Goal: Task Accomplishment & Management: Use online tool/utility

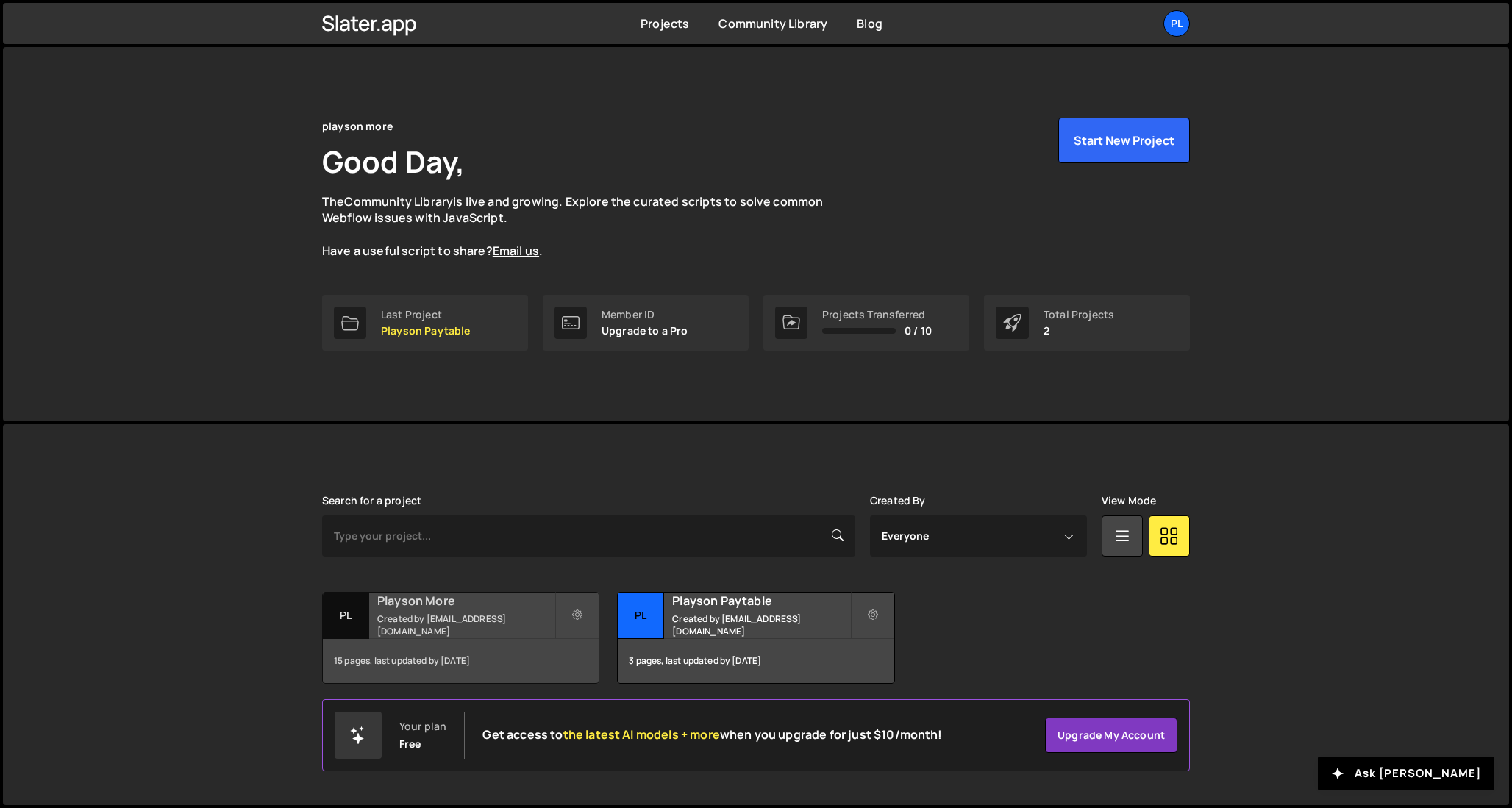
click at [491, 621] on small "Created by marketing@playson.com" at bounding box center [466, 625] width 178 height 25
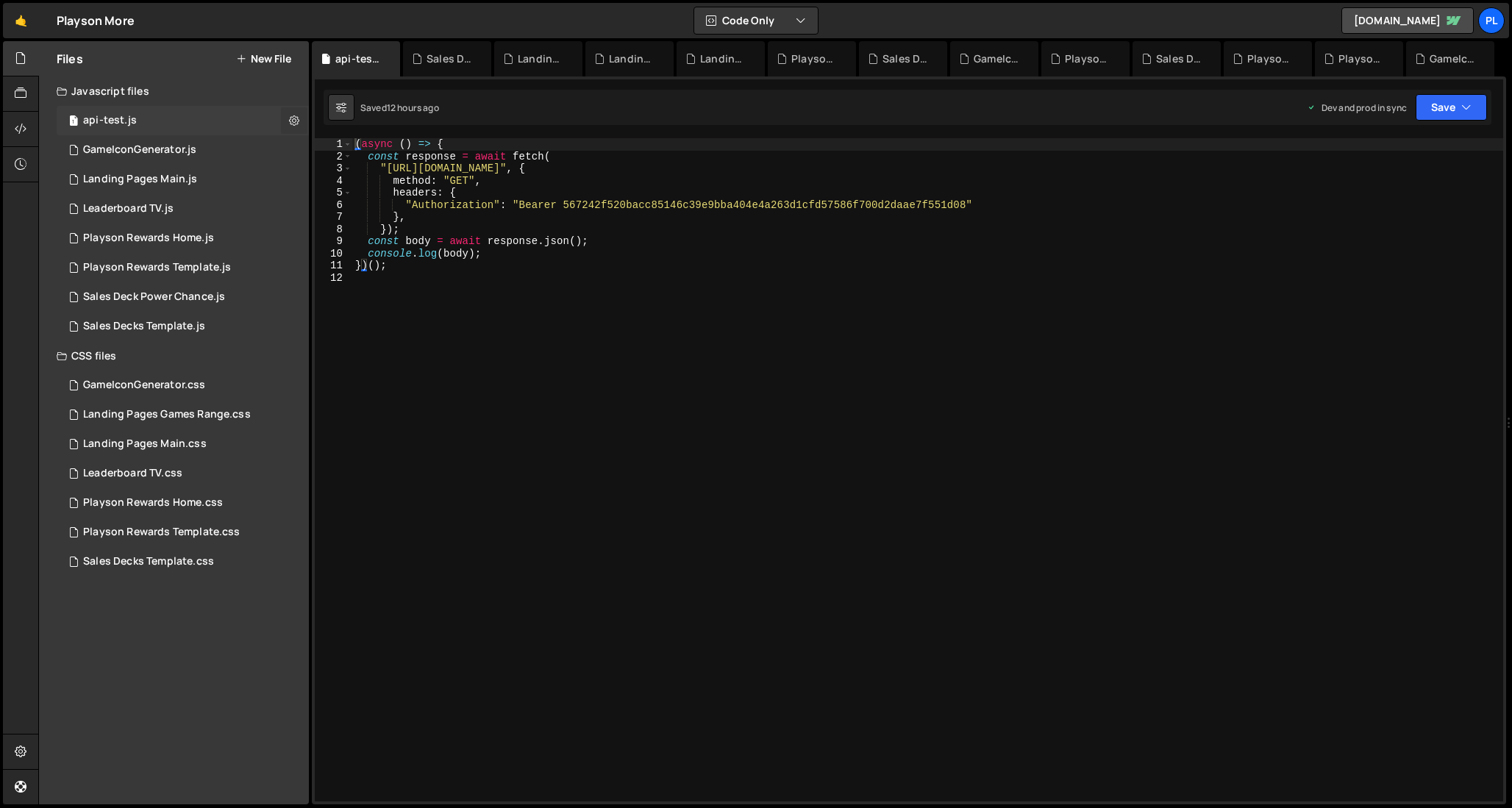
click at [292, 119] on icon at bounding box center [293, 120] width 10 height 14
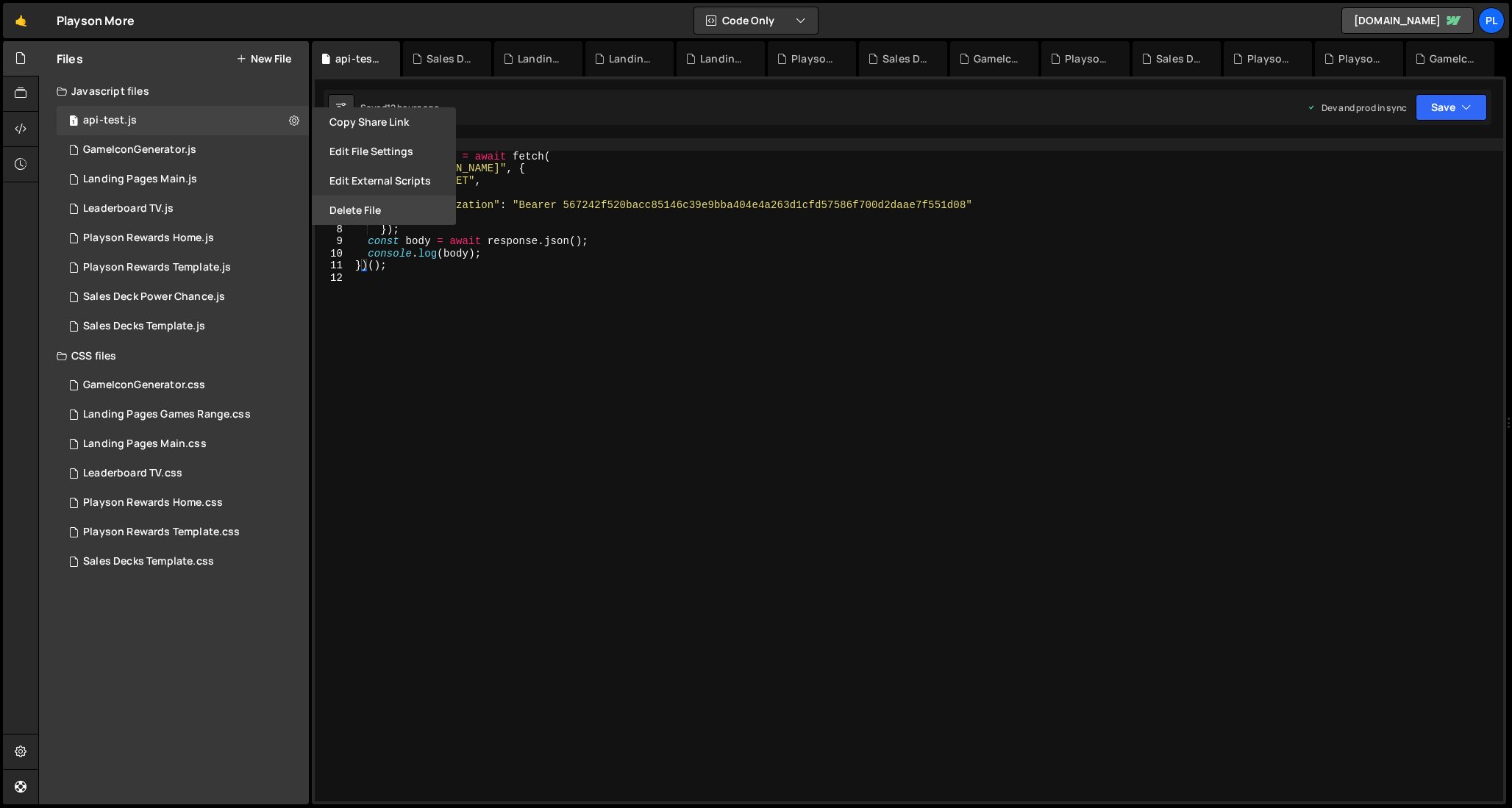
click at [365, 214] on button "Delete File" at bounding box center [384, 210] width 144 height 30
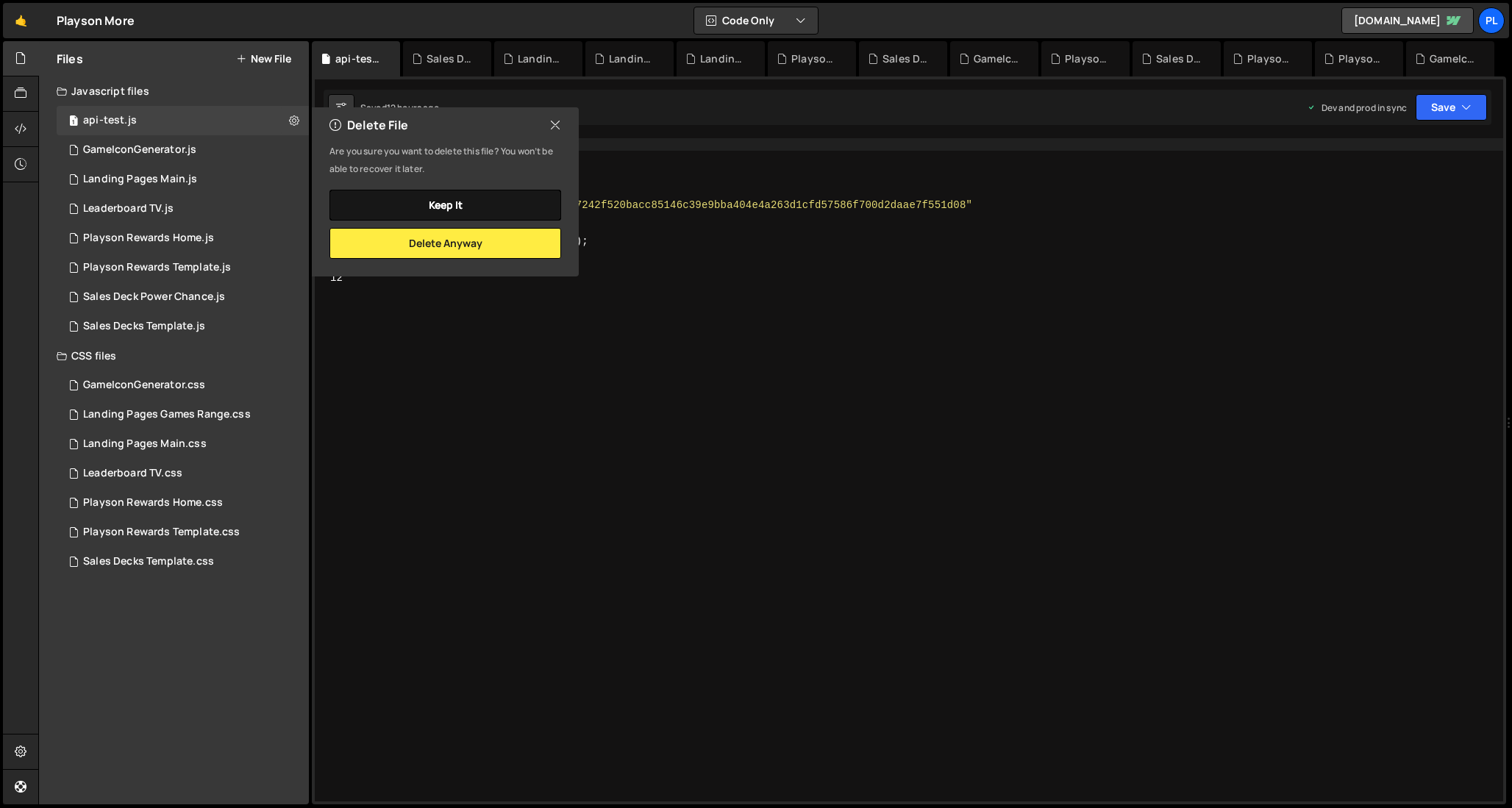
click at [526, 194] on button "Keep it" at bounding box center [445, 205] width 231 height 30
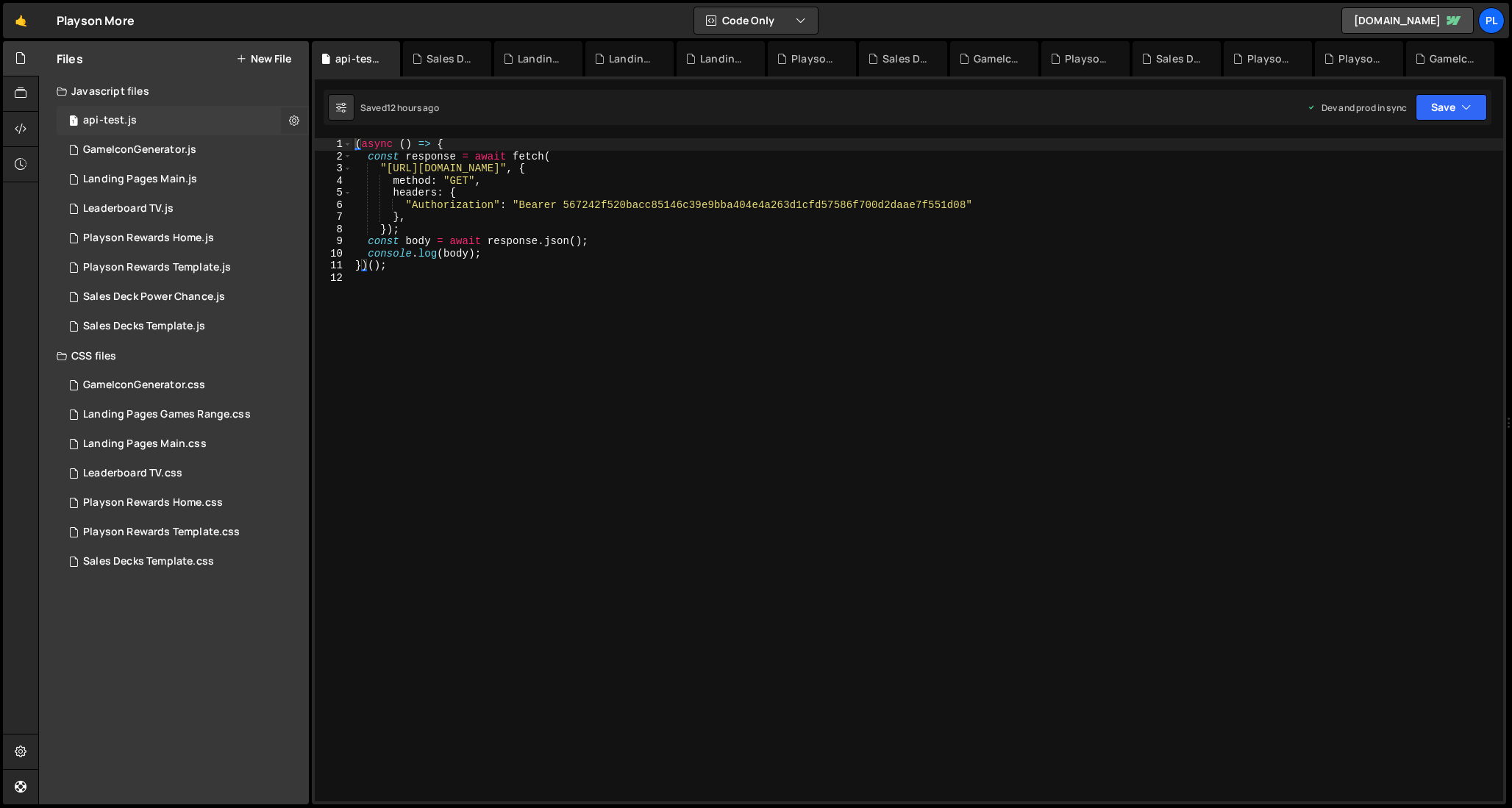
click at [291, 117] on icon at bounding box center [293, 120] width 10 height 14
click at [288, 118] on button at bounding box center [294, 121] width 27 height 27
type input "api-test"
radio input "true"
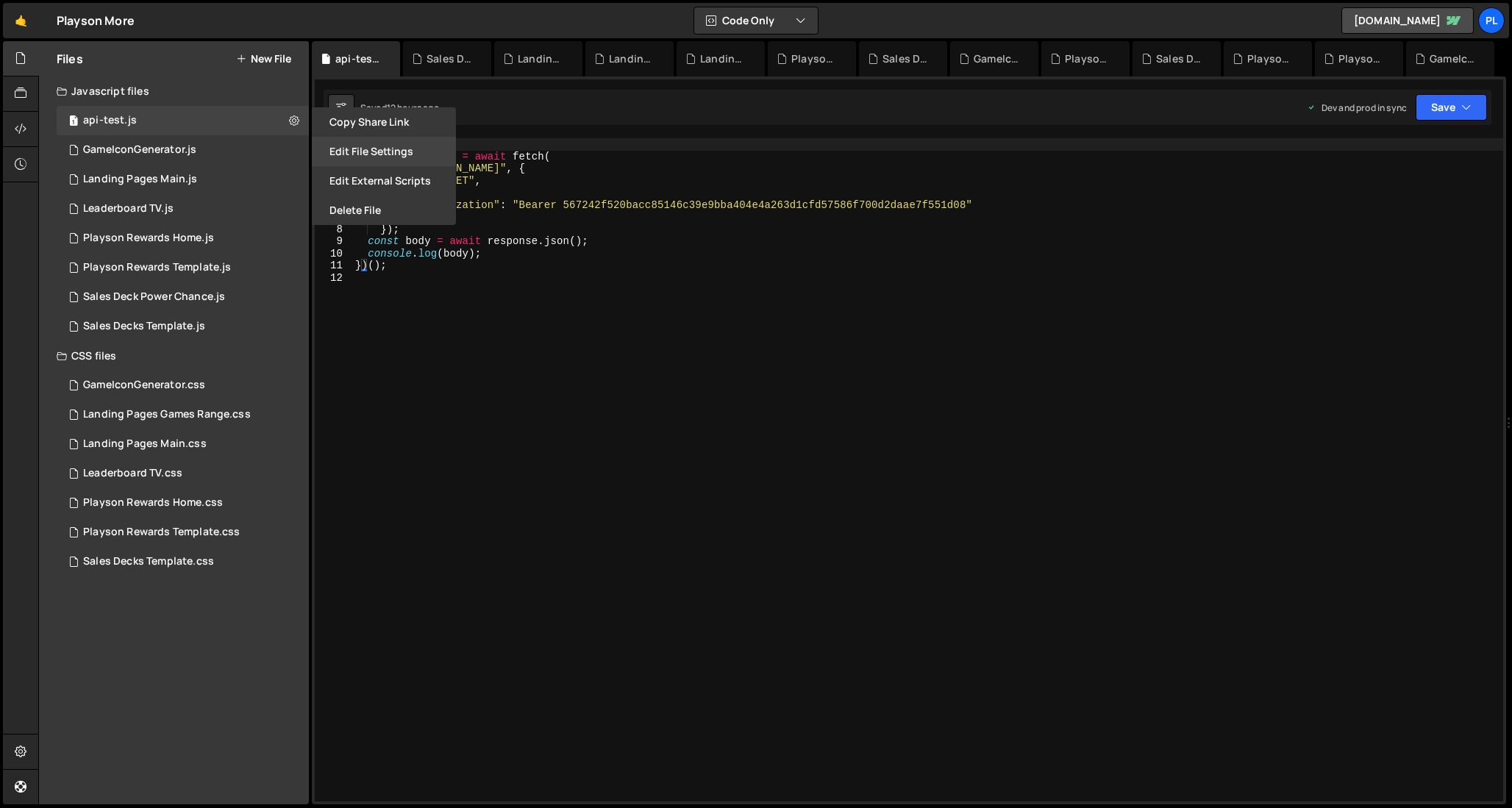
click at [349, 153] on button "Edit File Settings" at bounding box center [384, 152] width 144 height 30
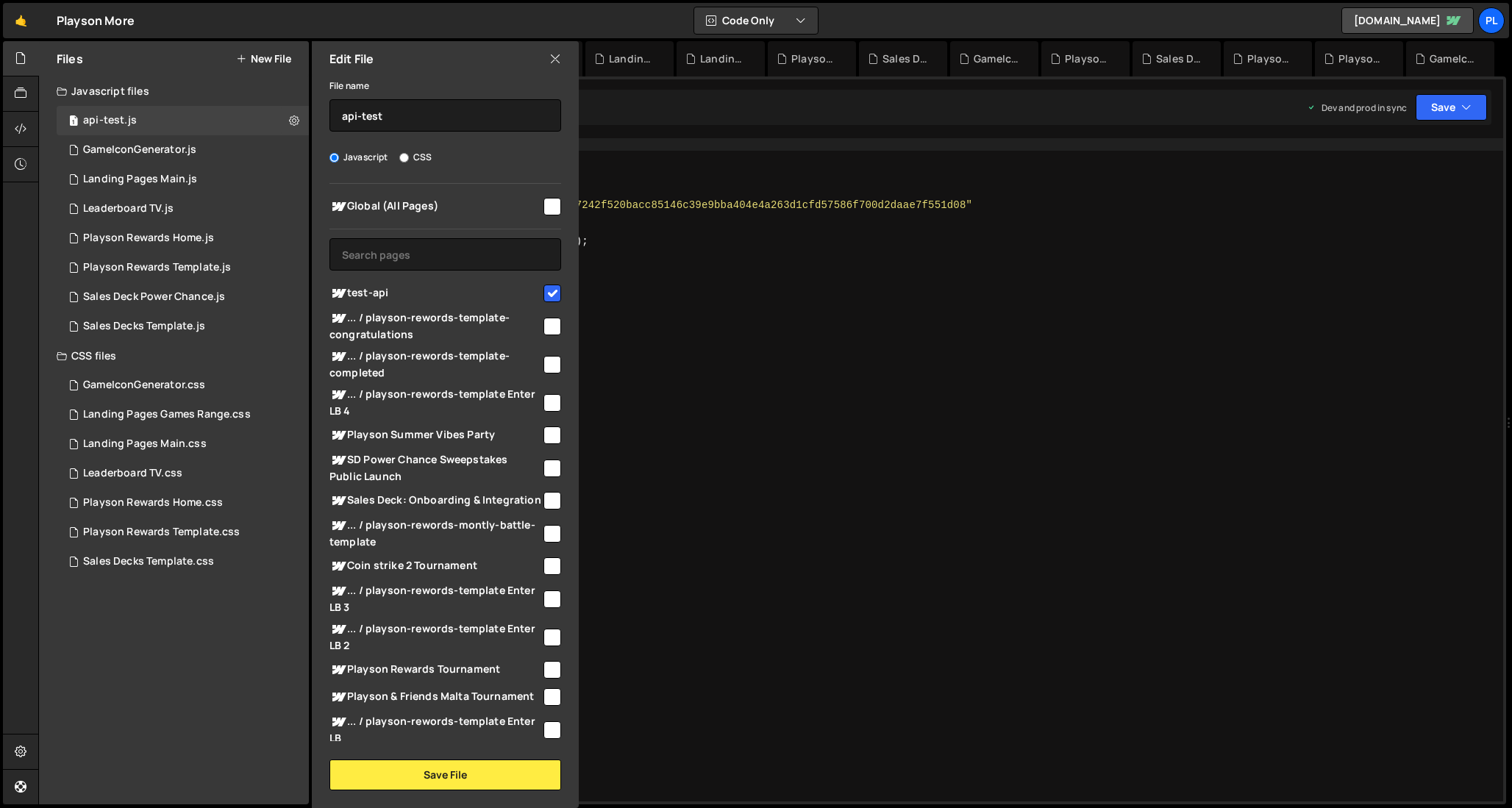
click at [545, 294] on input "checkbox" at bounding box center [552, 293] width 18 height 18
checkbox input "false"
click at [506, 776] on button "Save File" at bounding box center [445, 775] width 231 height 30
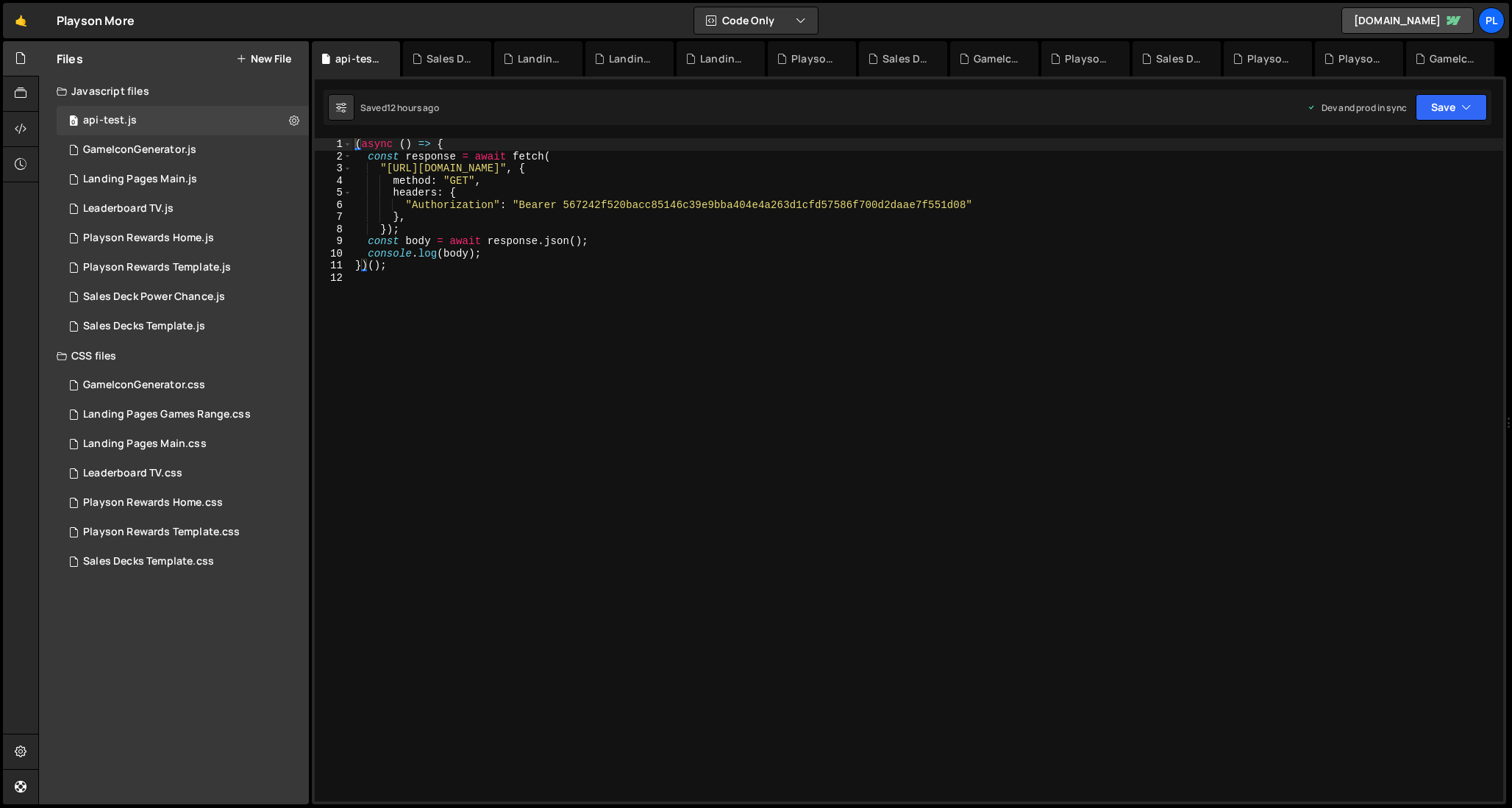
click at [611, 395] on div "( async ( ) => { const response = await fetch ( "[URL][DOMAIN_NAME]" , { method…" at bounding box center [927, 482] width 1151 height 688
click at [561, 208] on div "( async ( ) => { const response = await fetch ( "[URL][DOMAIN_NAME]" , { method…" at bounding box center [927, 482] width 1151 height 688
click at [553, 257] on div "( async ( ) => { const response = await fetch ( "[URL][DOMAIN_NAME]" , { method…" at bounding box center [927, 482] width 1151 height 688
type textarea "console.log(body);"
click at [517, 276] on div "( async ( ) => { const response = await fetch ( "[URL][DOMAIN_NAME]" , { method…" at bounding box center [927, 482] width 1151 height 688
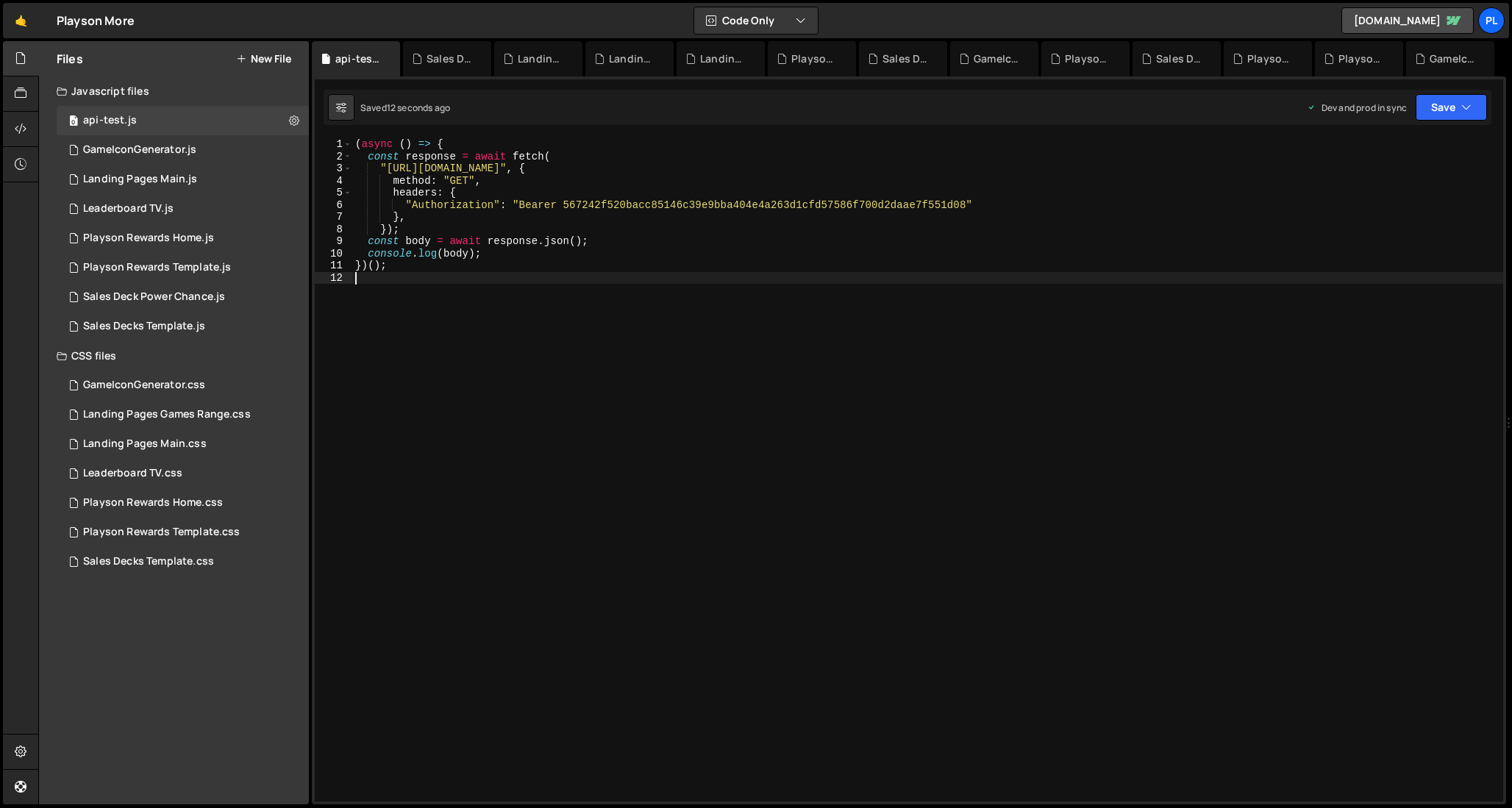
click at [591, 206] on div "( async ( ) => { const response = await fetch ( "[URL][DOMAIN_NAME]" , { method…" at bounding box center [927, 482] width 1151 height 688
type textarea ""Authorization": "Bearer 567242f520bacc85146c39e9bba404e4a263d1cfd57586f700d2da…"
click at [591, 206] on div "( async ( ) => { const response = await fetch ( "[URL][DOMAIN_NAME]" , { method…" at bounding box center [927, 482] width 1151 height 688
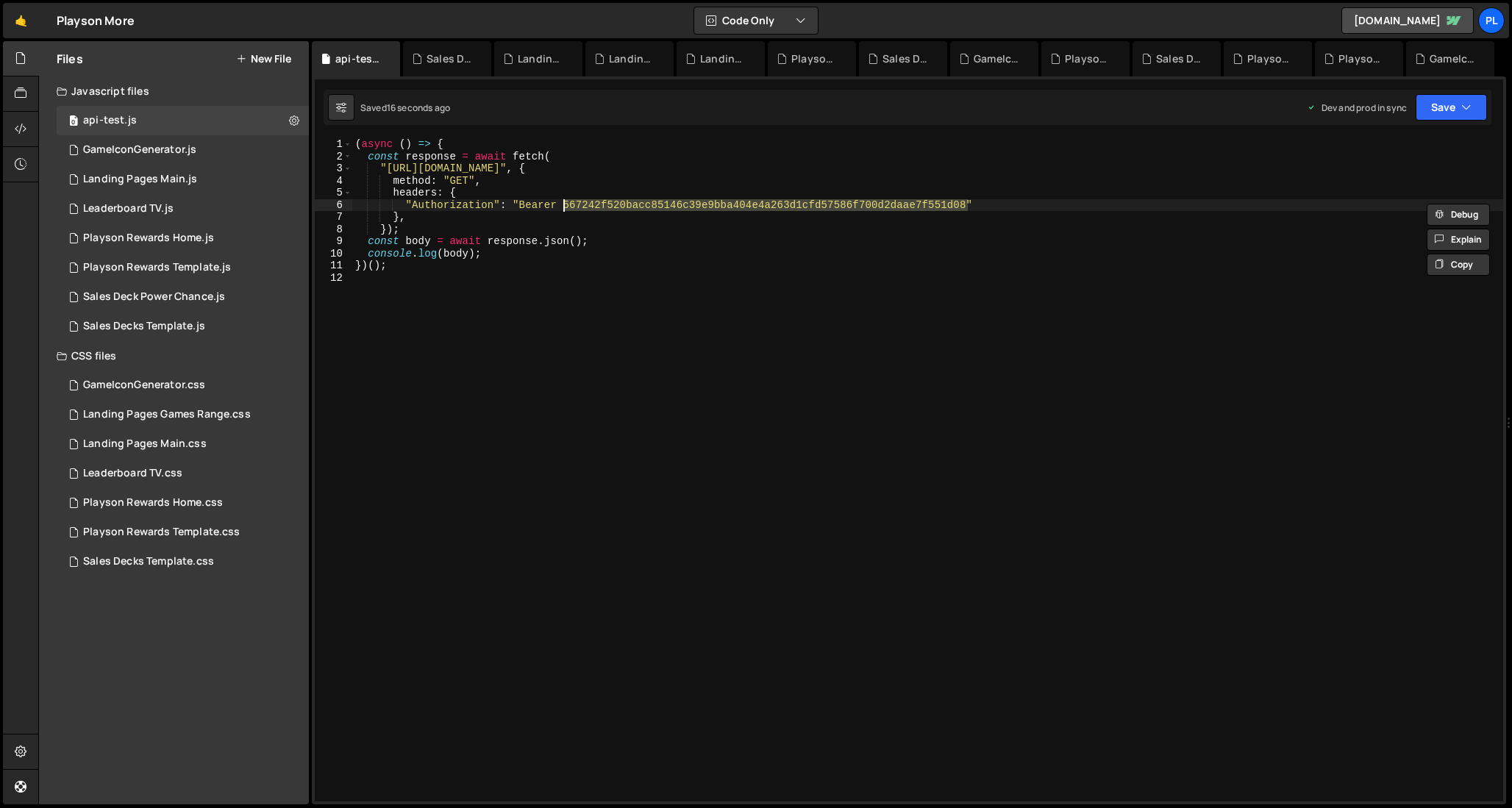
click at [589, 288] on div "( async ( ) => { const response = await fetch ( "[URL][DOMAIN_NAME]" , { method…" at bounding box center [927, 482] width 1151 height 688
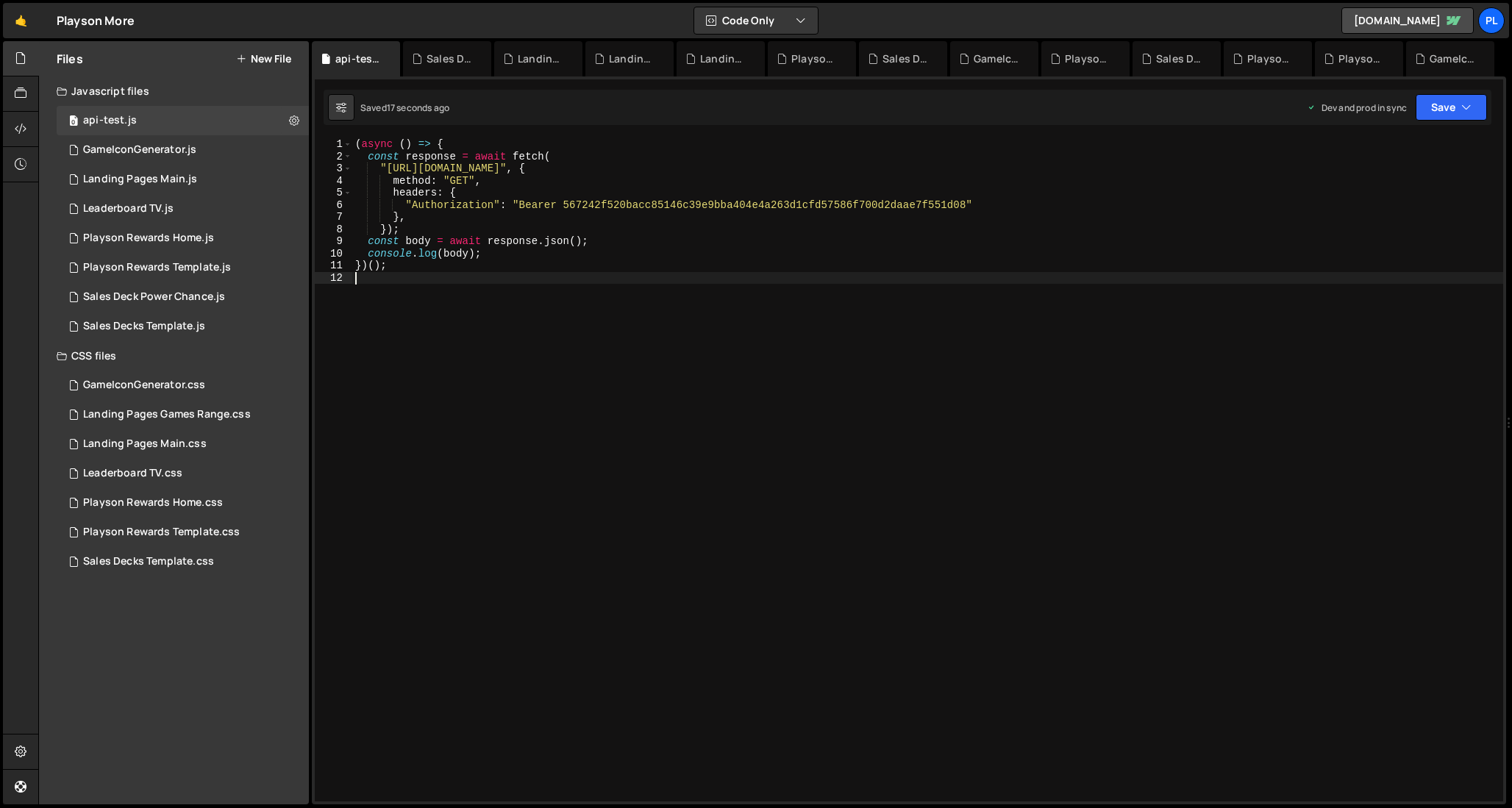
click at [581, 276] on div "( async ( ) => { const response = await fetch ( "[URL][DOMAIN_NAME]" , { method…" at bounding box center [927, 482] width 1151 height 688
click at [575, 271] on div "( async ( ) => { const response = await fetch ( "[URL][DOMAIN_NAME]" , { method…" at bounding box center [927, 482] width 1151 height 688
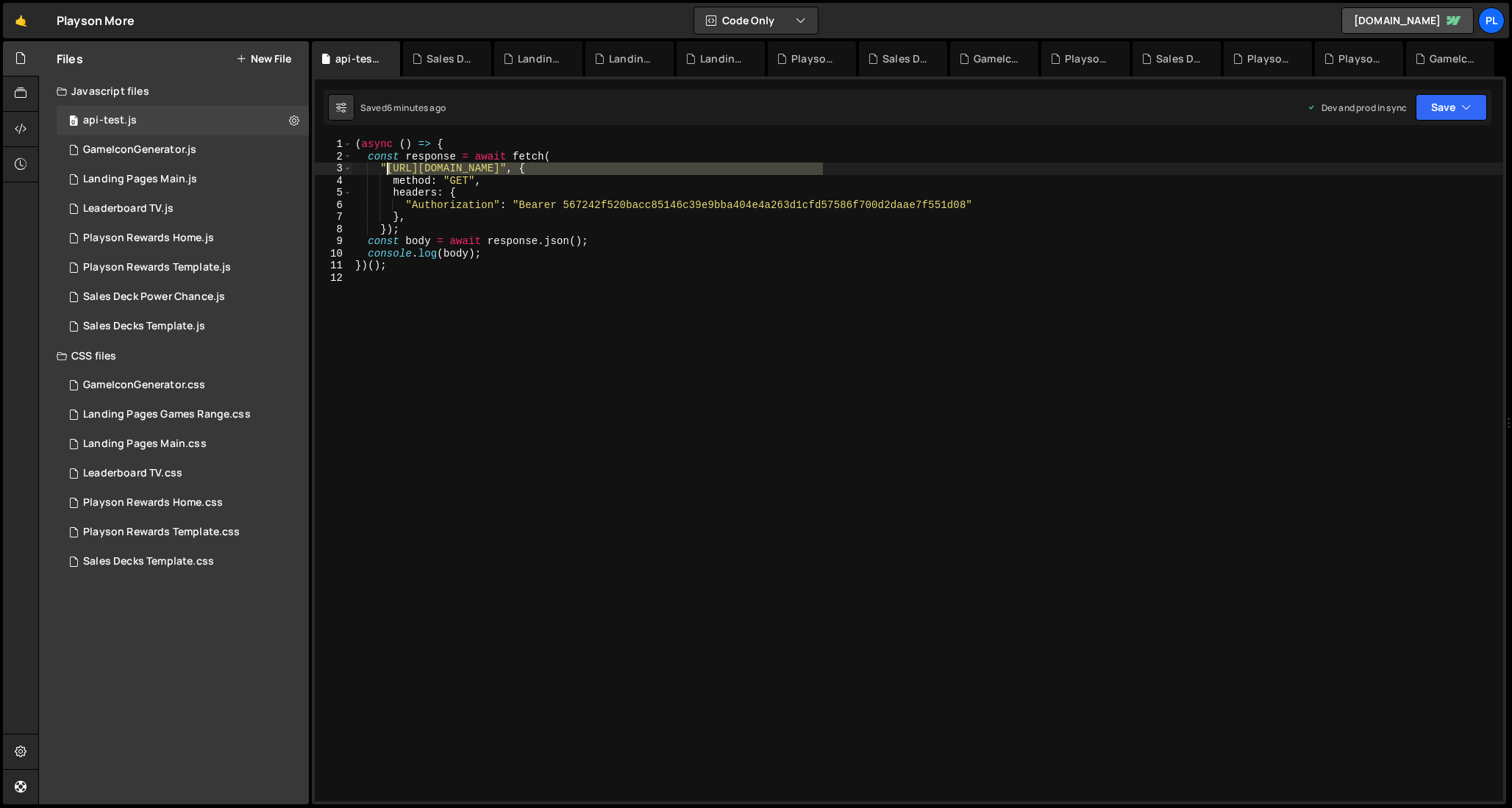
drag, startPoint x: 820, startPoint y: 169, endPoint x: 389, endPoint y: 172, distance: 431.0
click at [389, 172] on div "( async ( ) => { const response = await fetch ( "[URL][DOMAIN_NAME]" , { method…" at bounding box center [927, 482] width 1151 height 688
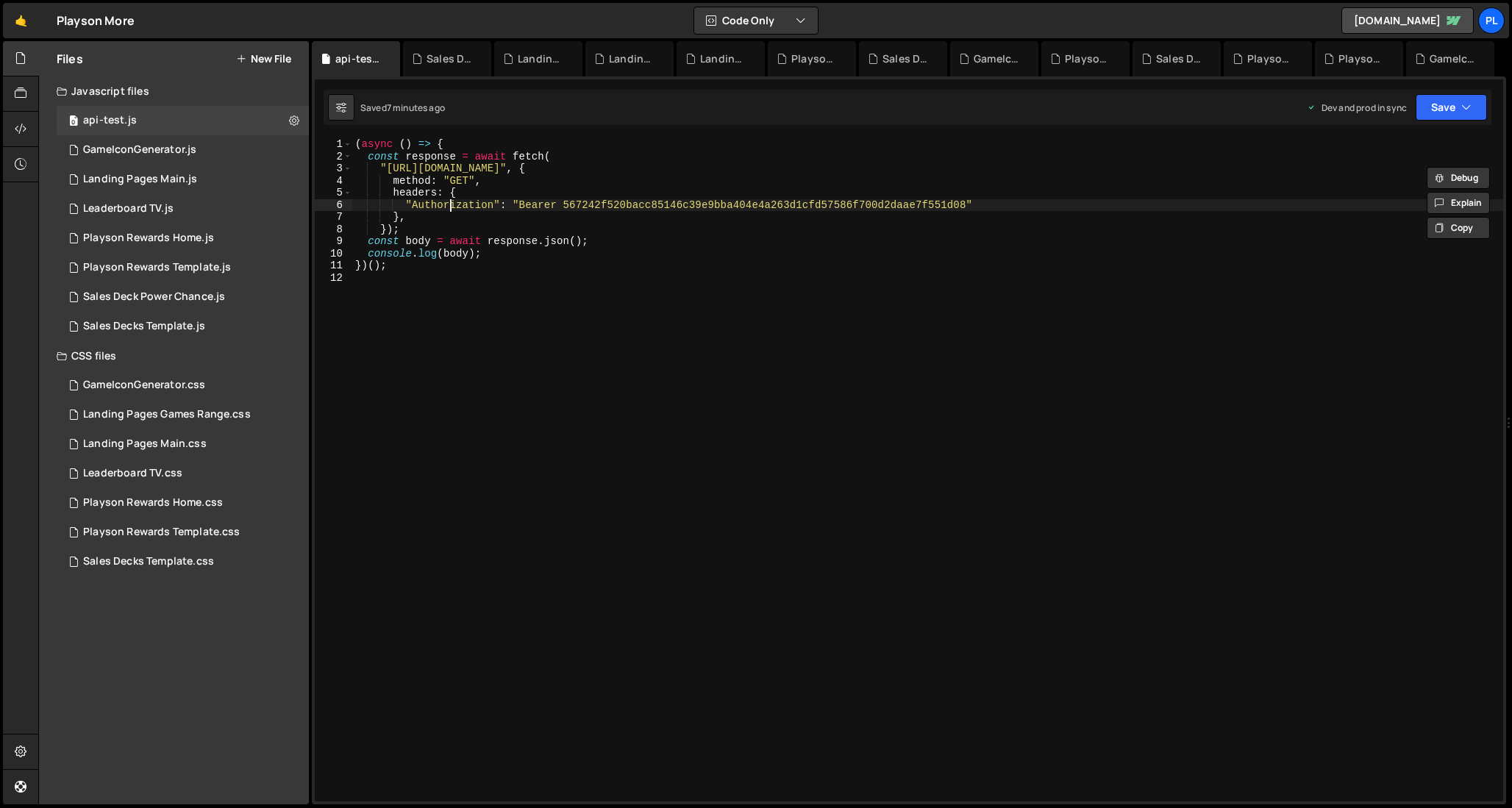
click at [448, 207] on div "( async ( ) => { const response = await fetch ( "[URL][DOMAIN_NAME]" , { method…" at bounding box center [927, 482] width 1151 height 688
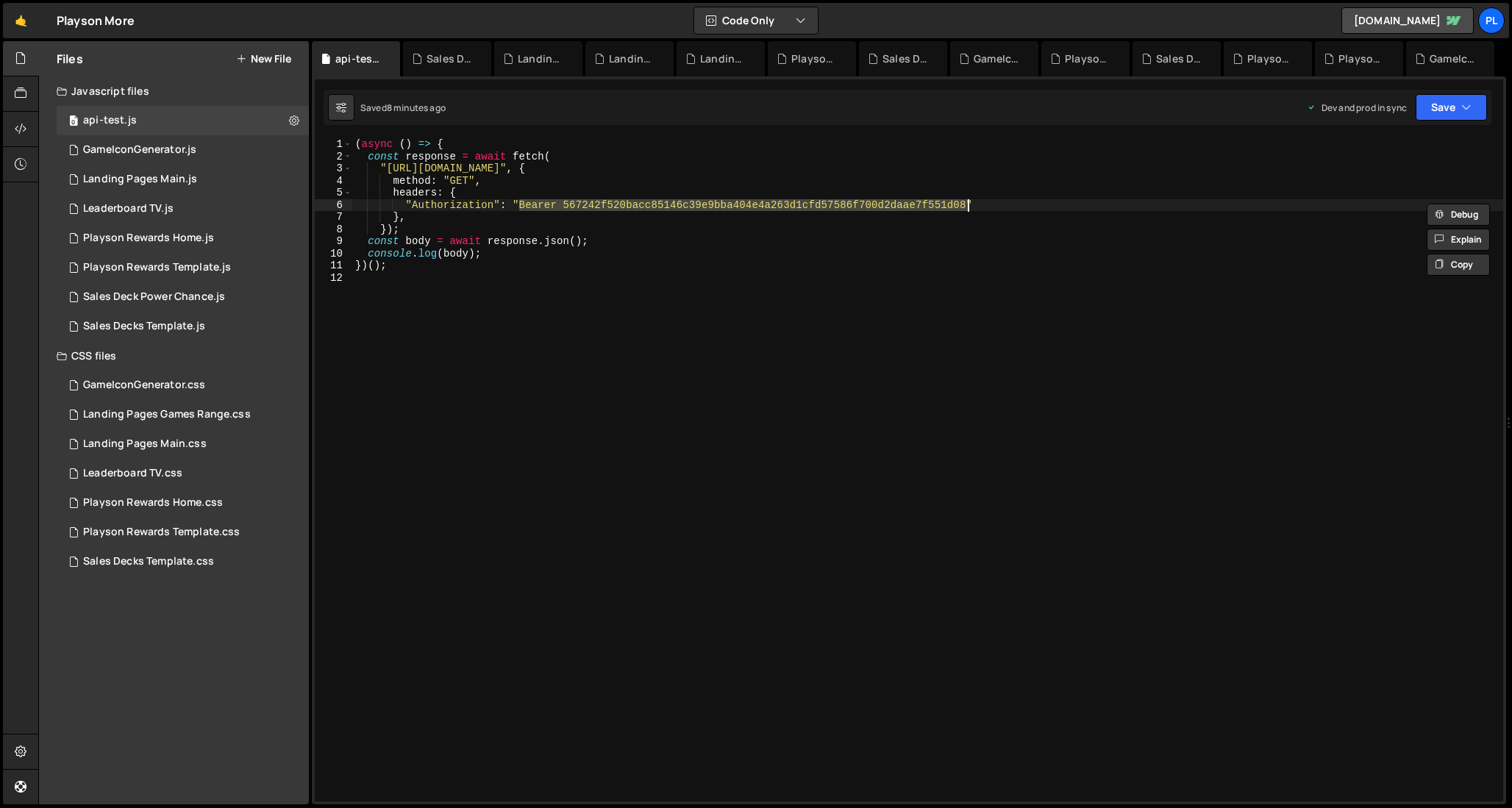
drag, startPoint x: 521, startPoint y: 203, endPoint x: 966, endPoint y: 203, distance: 445.0
click at [966, 203] on div "( async ( ) => { const response = await fetch ( "[URL][DOMAIN_NAME]" , { method…" at bounding box center [927, 482] width 1151 height 688
drag, startPoint x: 406, startPoint y: 206, endPoint x: 1006, endPoint y: 209, distance: 600.0
click at [1006, 209] on div "( async ( ) => { const response = await fetch ( "[URL][DOMAIN_NAME]" , { method…" at bounding box center [927, 482] width 1151 height 688
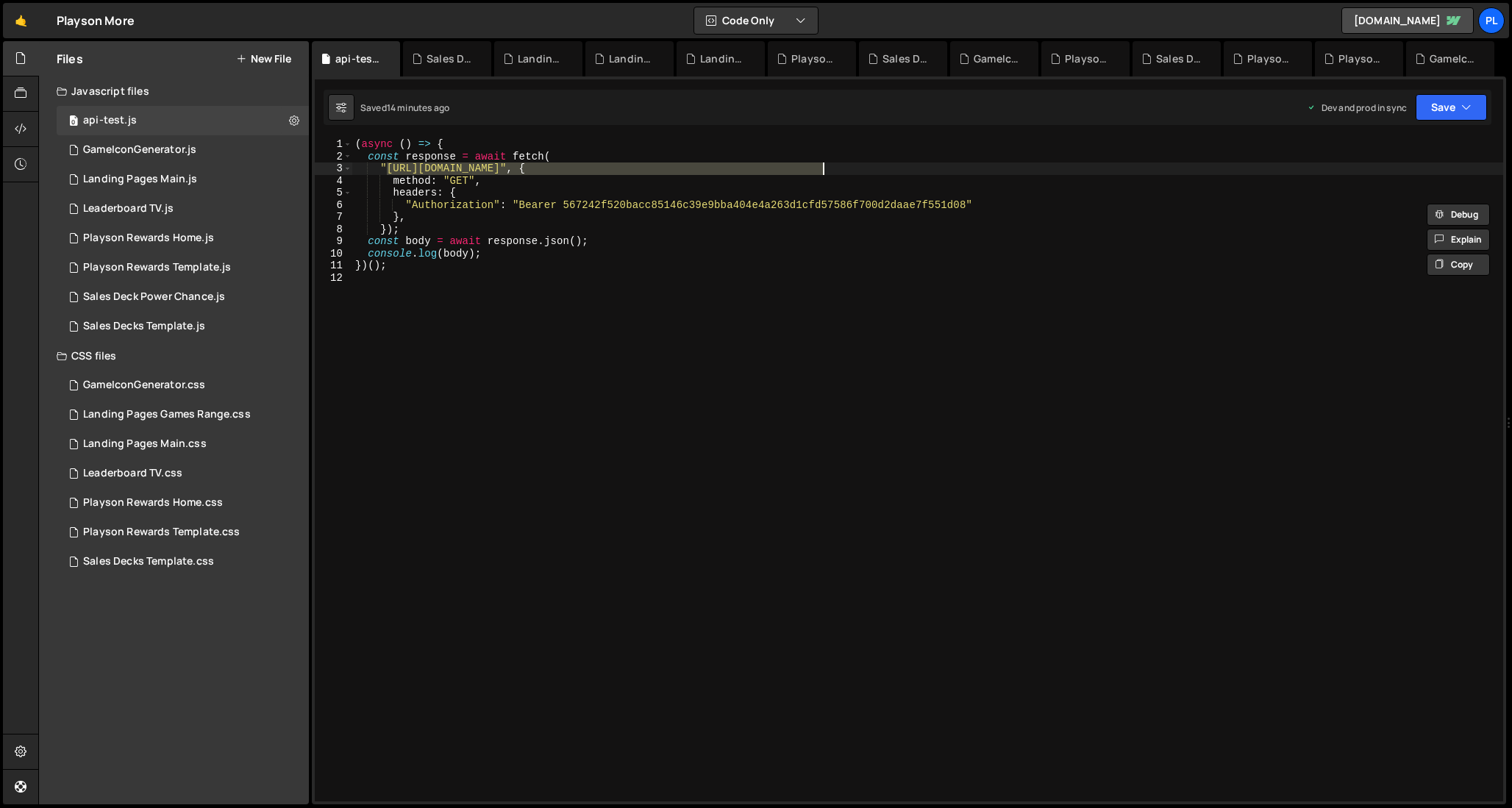
drag, startPoint x: 387, startPoint y: 169, endPoint x: 823, endPoint y: 165, distance: 436.0
click at [823, 165] on div "( async ( ) => { const response = await fetch ( "[URL][DOMAIN_NAME]" , { method…" at bounding box center [927, 482] width 1151 height 688
click at [465, 206] on div "( async ( ) => { const response = await fetch ( "[URL][DOMAIN_NAME]" , { method…" at bounding box center [927, 482] width 1151 height 688
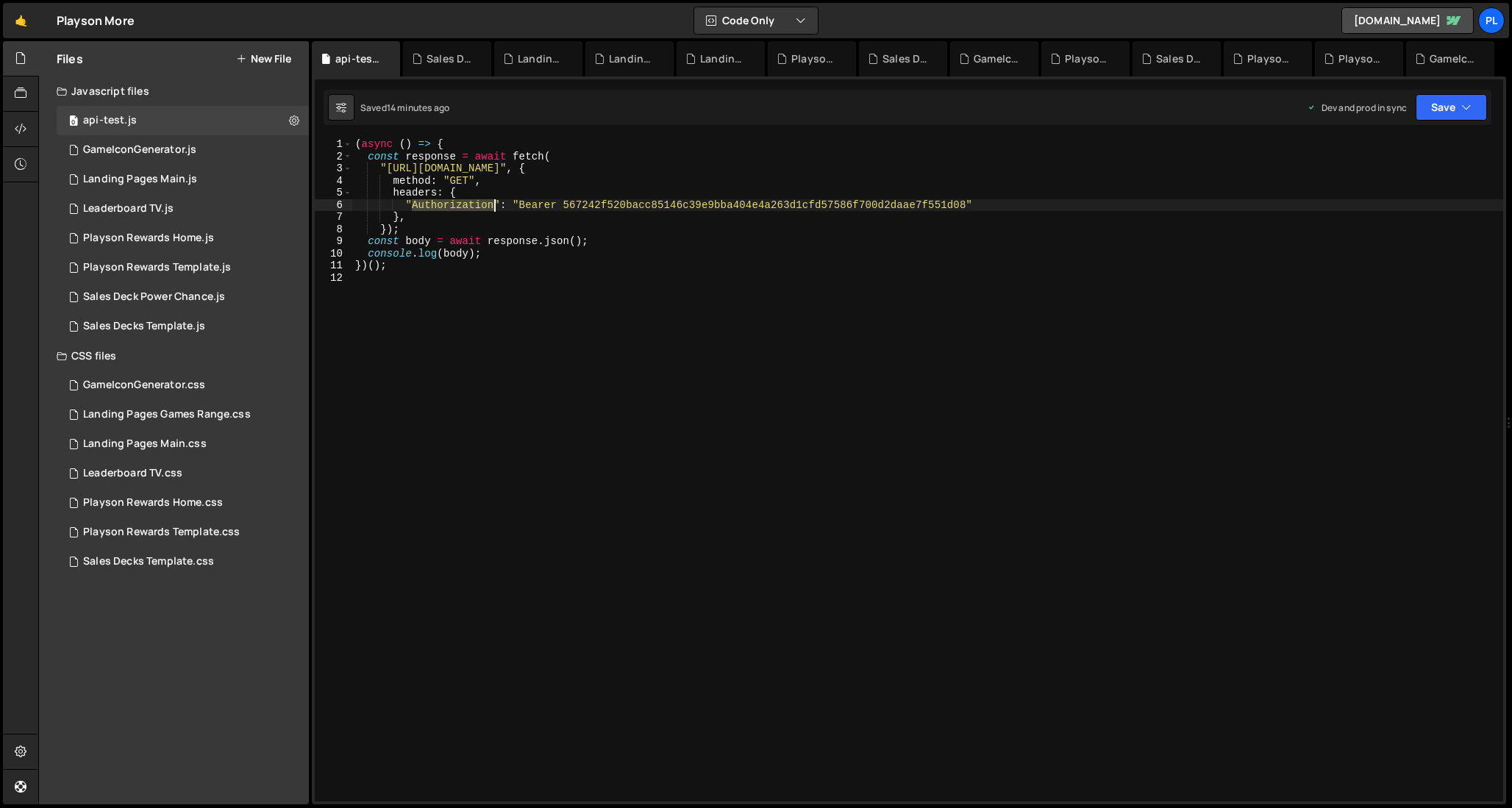
click at [465, 206] on div "( async ( ) => { const response = await fetch ( "[URL][DOMAIN_NAME]" , { method…" at bounding box center [927, 482] width 1151 height 688
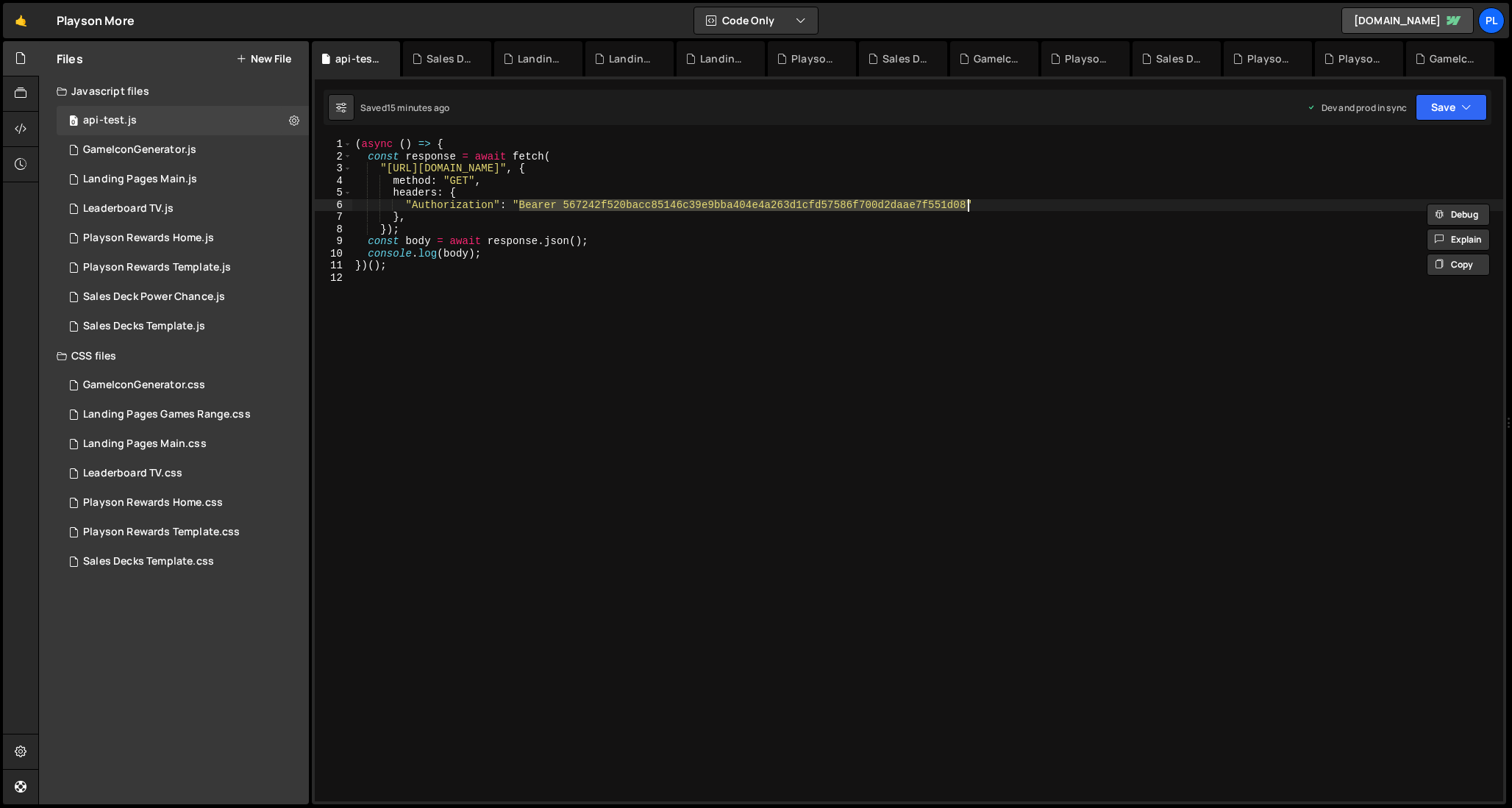
drag, startPoint x: 519, startPoint y: 206, endPoint x: 967, endPoint y: 204, distance: 448.0
click at [967, 204] on div "( async ( ) => { const response = await fetch ( "[URL][DOMAIN_NAME]" , { method…" at bounding box center [927, 482] width 1151 height 688
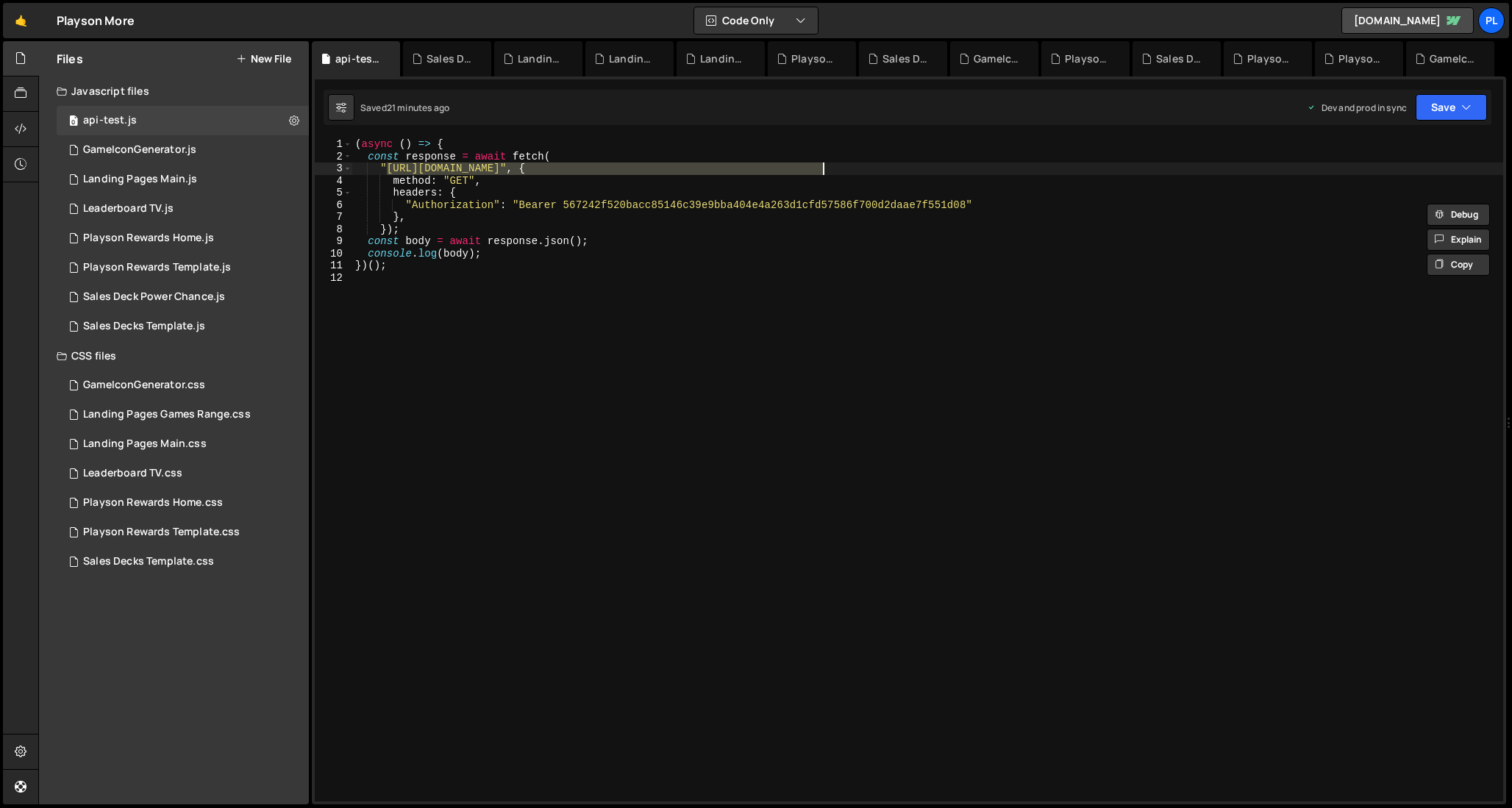
drag, startPoint x: 387, startPoint y: 170, endPoint x: 822, endPoint y: 169, distance: 435.0
click at [822, 169] on div "( async ( ) => { const response = await fetch ( "[URL][DOMAIN_NAME]" , { method…" at bounding box center [927, 482] width 1151 height 688
click at [474, 206] on div "( async ( ) => { const response = await fetch ( "[URL][DOMAIN_NAME]" , { method…" at bounding box center [927, 482] width 1151 height 688
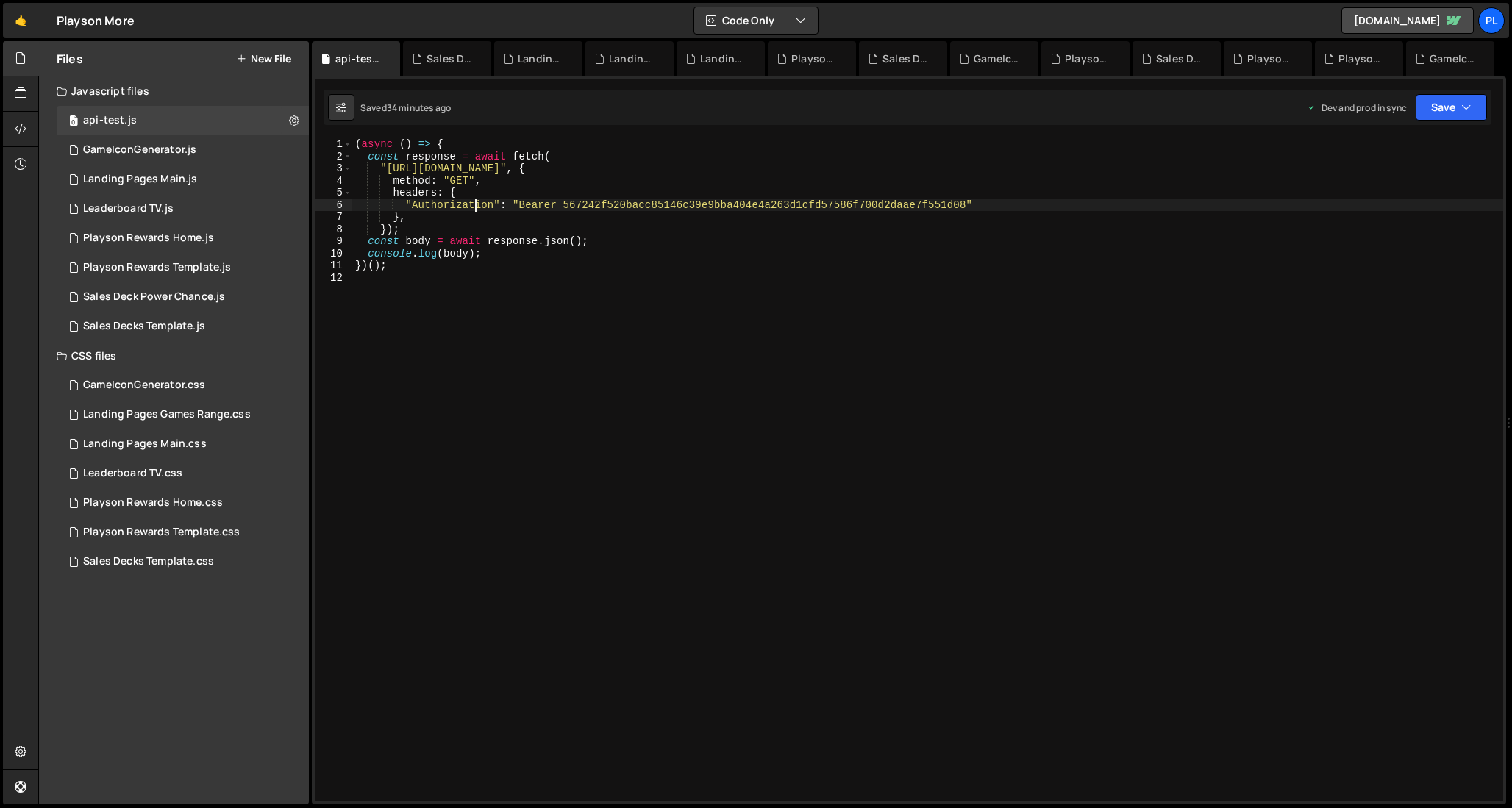
click at [474, 206] on div "( async ( ) => { const response = await fetch ( "[URL][DOMAIN_NAME]" , { method…" at bounding box center [927, 482] width 1151 height 688
click at [582, 205] on div "( async ( ) => { const response = await fetch ( "[URL][DOMAIN_NAME]" , { method…" at bounding box center [927, 482] width 1151 height 688
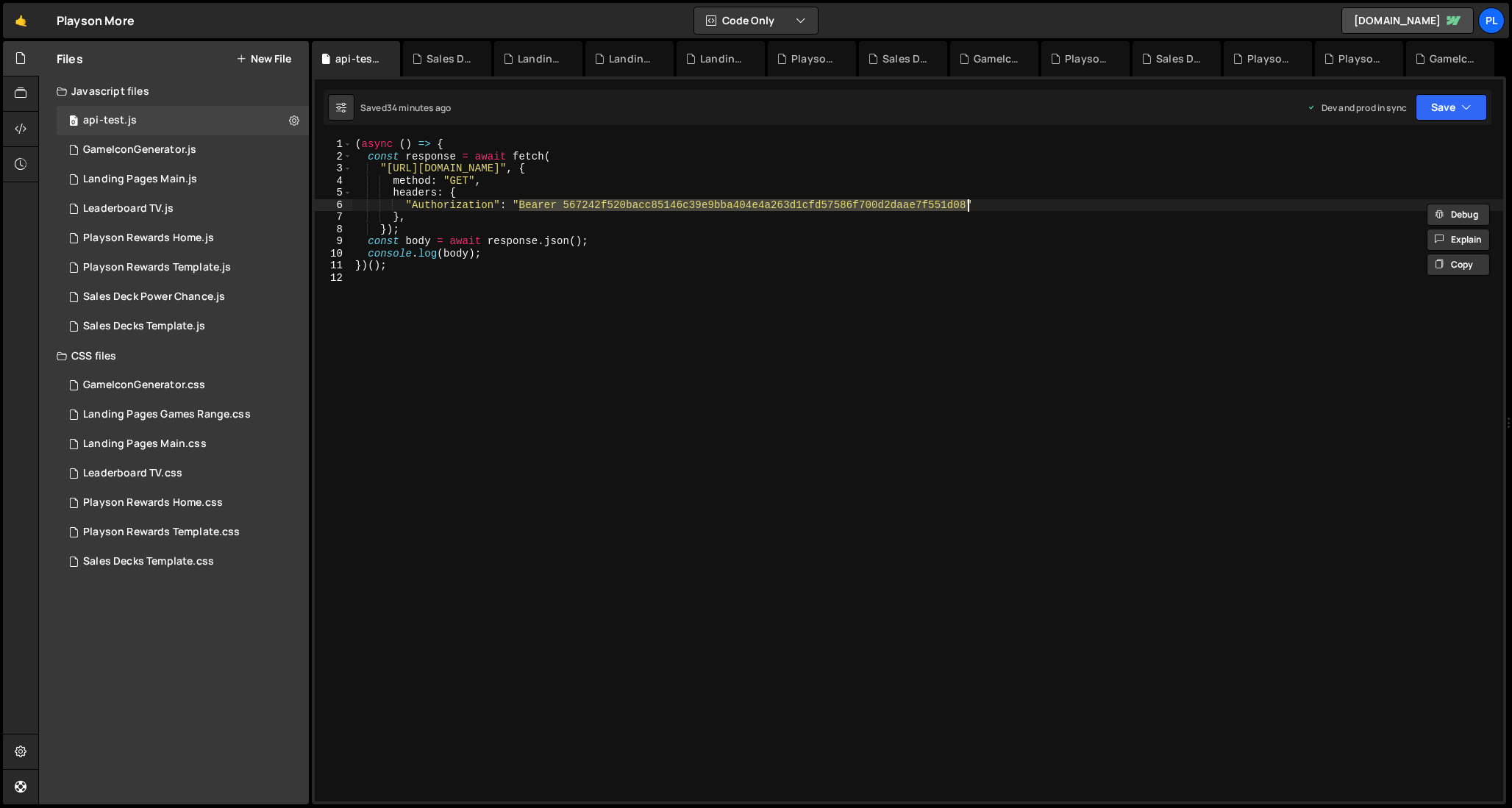
drag, startPoint x: 520, startPoint y: 204, endPoint x: 969, endPoint y: 201, distance: 449.0
click at [969, 201] on div "( async ( ) => { const response = await fetch ( "[URL][DOMAIN_NAME]" , { method…" at bounding box center [927, 482] width 1151 height 688
click at [450, 211] on div "( async ( ) => { const response = await fetch ( "[URL][DOMAIN_NAME]" , { method…" at bounding box center [927, 482] width 1151 height 688
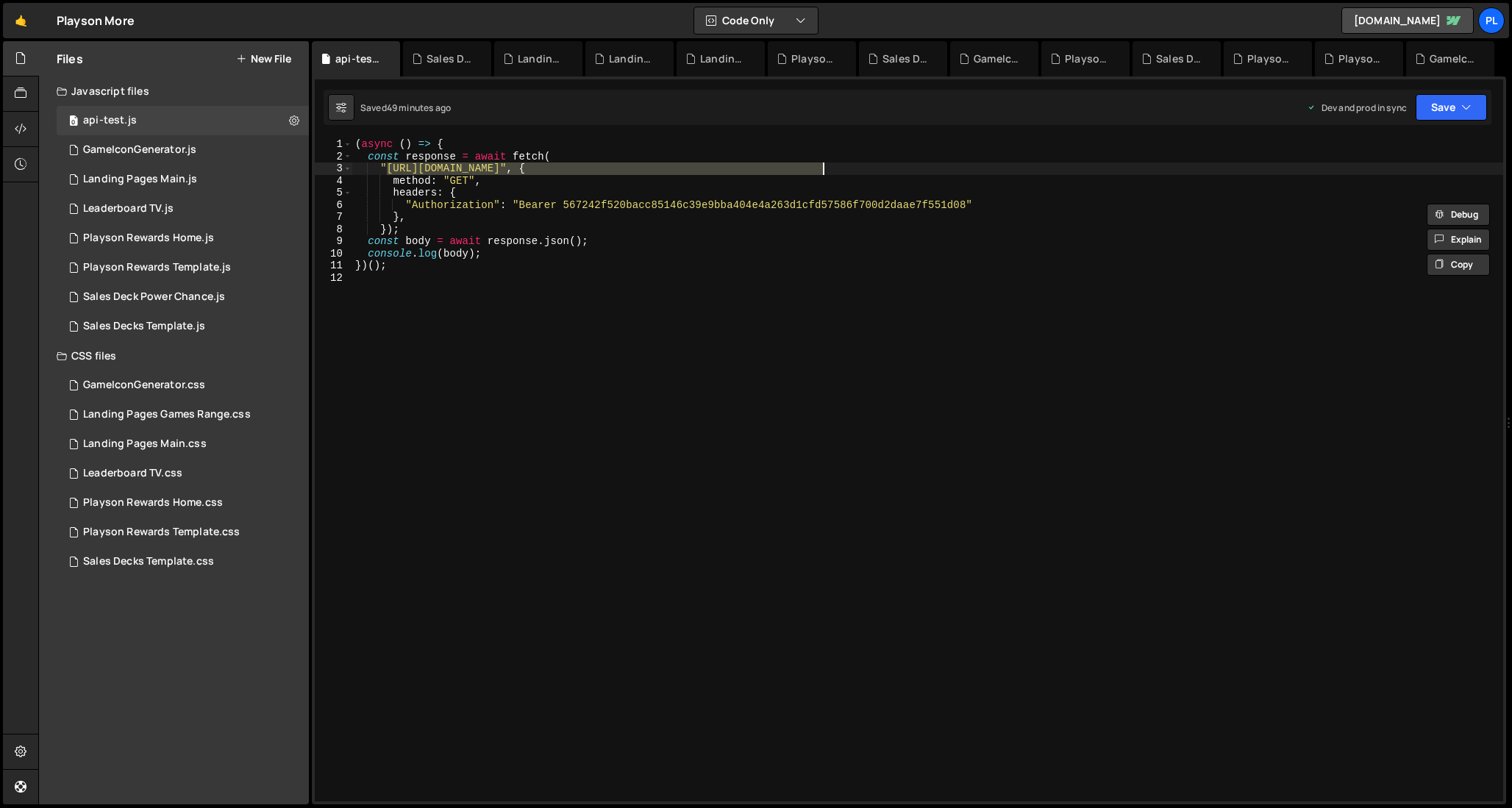
drag, startPoint x: 389, startPoint y: 173, endPoint x: 823, endPoint y: 164, distance: 434.1
click at [823, 164] on div "( async ( ) => { const response = await fetch ( "[URL][DOMAIN_NAME]" , { method…" at bounding box center [927, 482] width 1151 height 688
click at [465, 207] on div "( async ( ) => { const response = await fetch ( "[URL][DOMAIN_NAME]" , { method…" at bounding box center [927, 482] width 1151 height 688
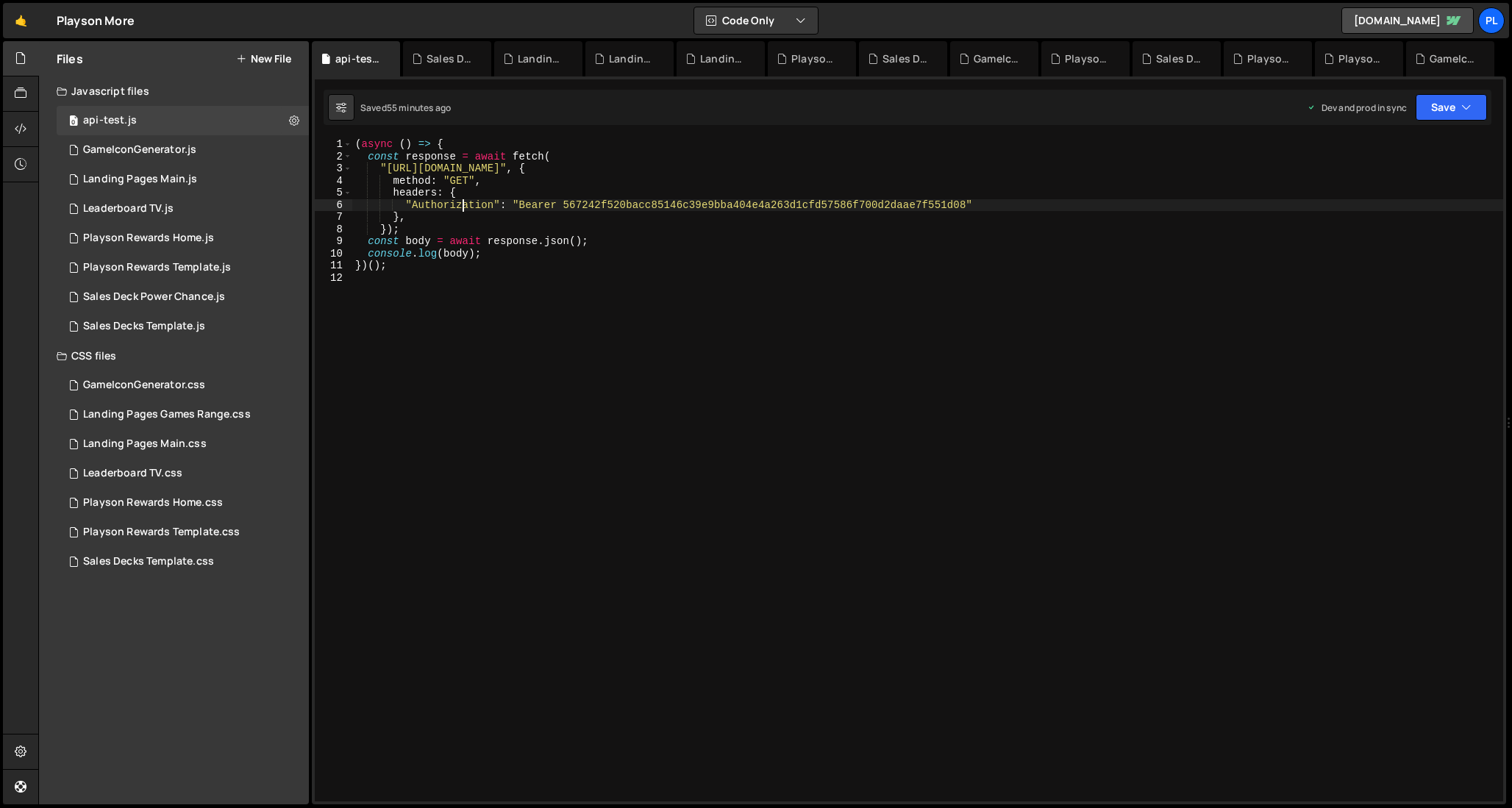
click at [465, 207] on div "( async ( ) => { const response = await fetch ( "[URL][DOMAIN_NAME]" , { method…" at bounding box center [927, 482] width 1151 height 688
click at [605, 205] on div "( async ( ) => { const response = await fetch ( "[URL][DOMAIN_NAME]" , { method…" at bounding box center [927, 482] width 1151 height 688
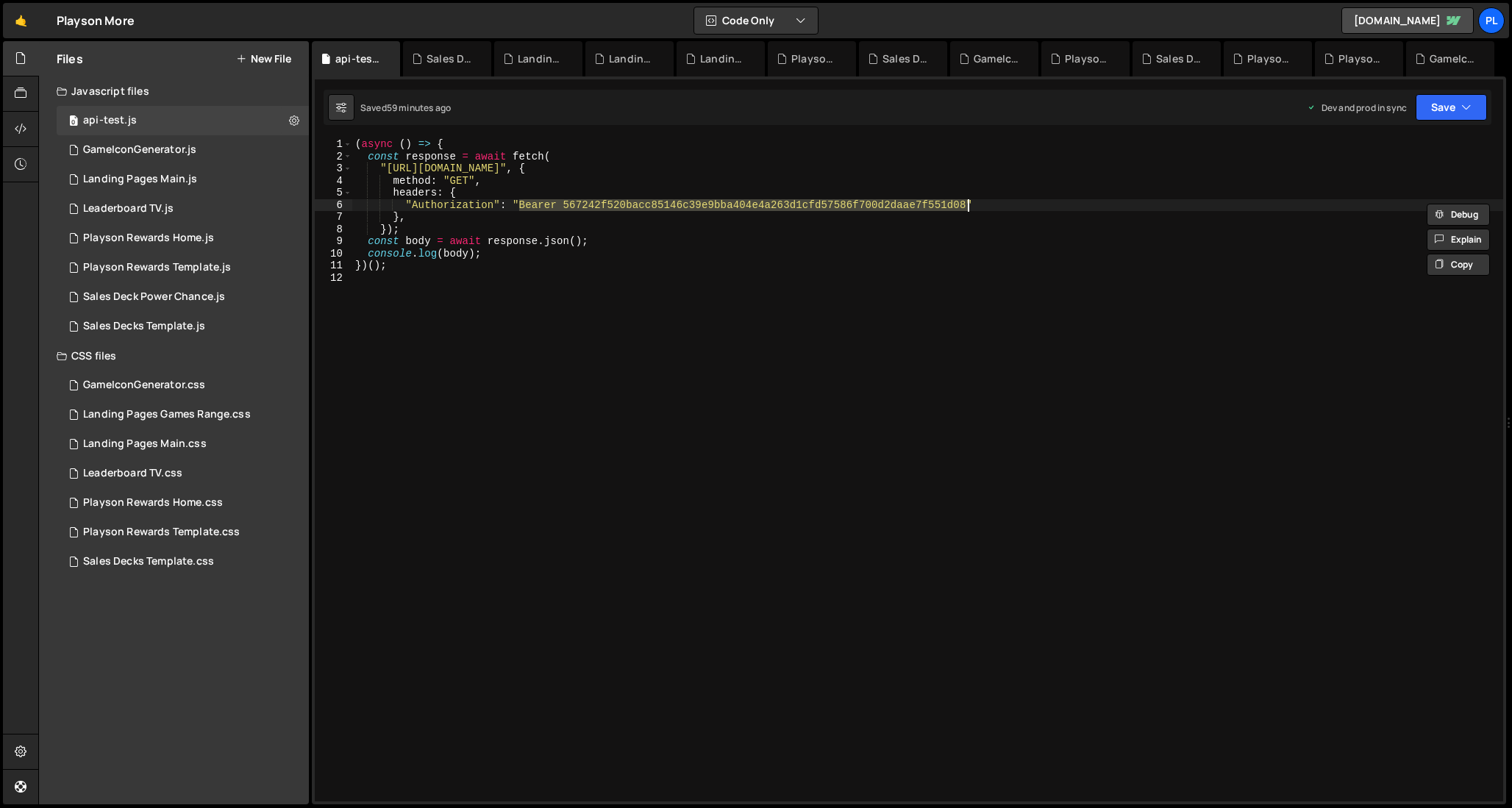
drag, startPoint x: 519, startPoint y: 205, endPoint x: 969, endPoint y: 199, distance: 450.0
click at [969, 199] on div "( async ( ) => { const response = await fetch ( "[URL][DOMAIN_NAME]" , { method…" at bounding box center [927, 482] width 1151 height 688
click at [456, 212] on div "( async ( ) => { const response = await fetch ( "[URL][DOMAIN_NAME]" , { method…" at bounding box center [927, 482] width 1151 height 688
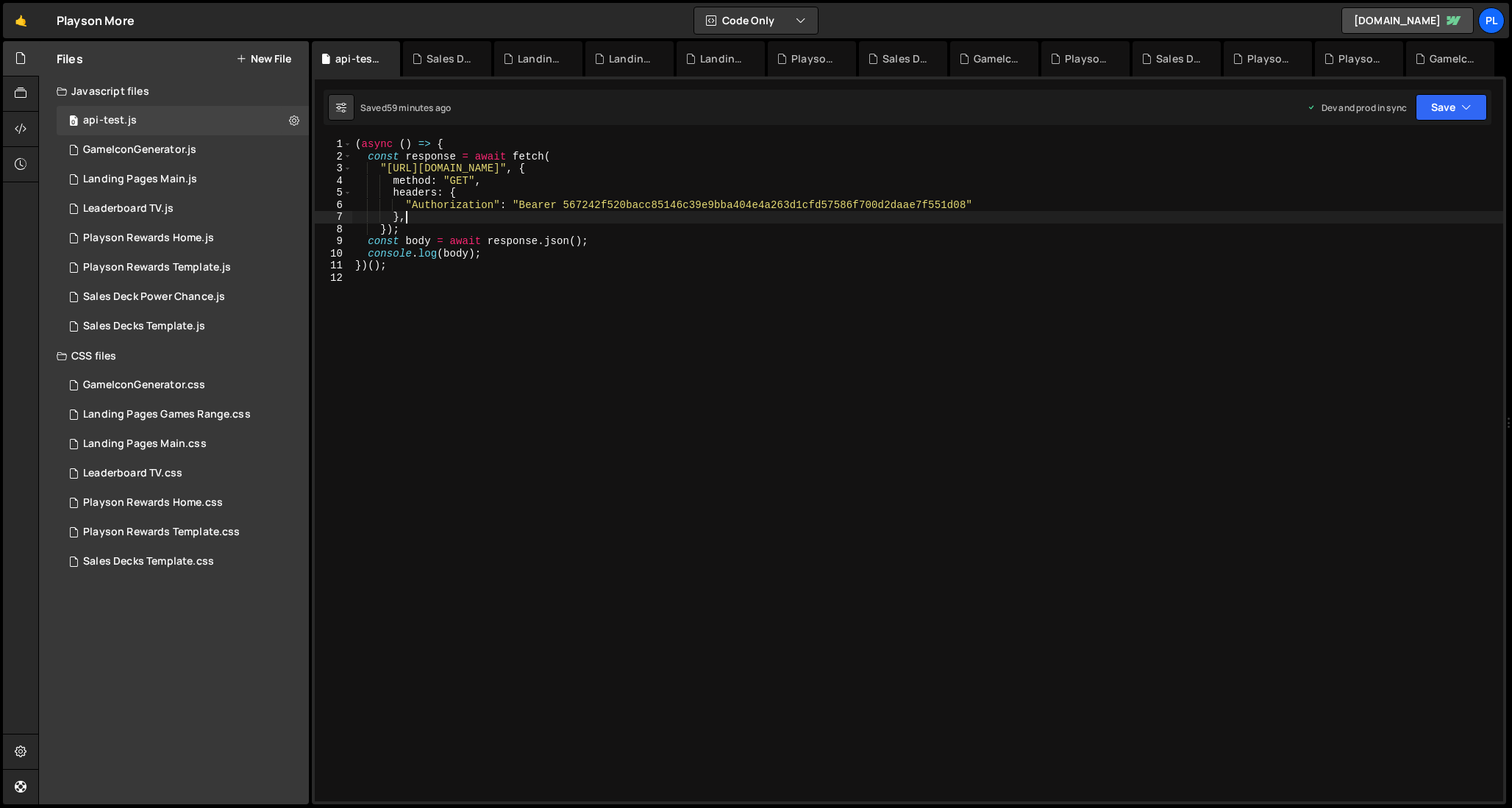
click at [456, 212] on div "( async ( ) => { const response = await fetch ( "[URL][DOMAIN_NAME]" , { method…" at bounding box center [927, 482] width 1151 height 688
click at [461, 206] on div "( async ( ) => { const response = await fetch ( "[URL][DOMAIN_NAME]" , { method…" at bounding box center [927, 482] width 1151 height 688
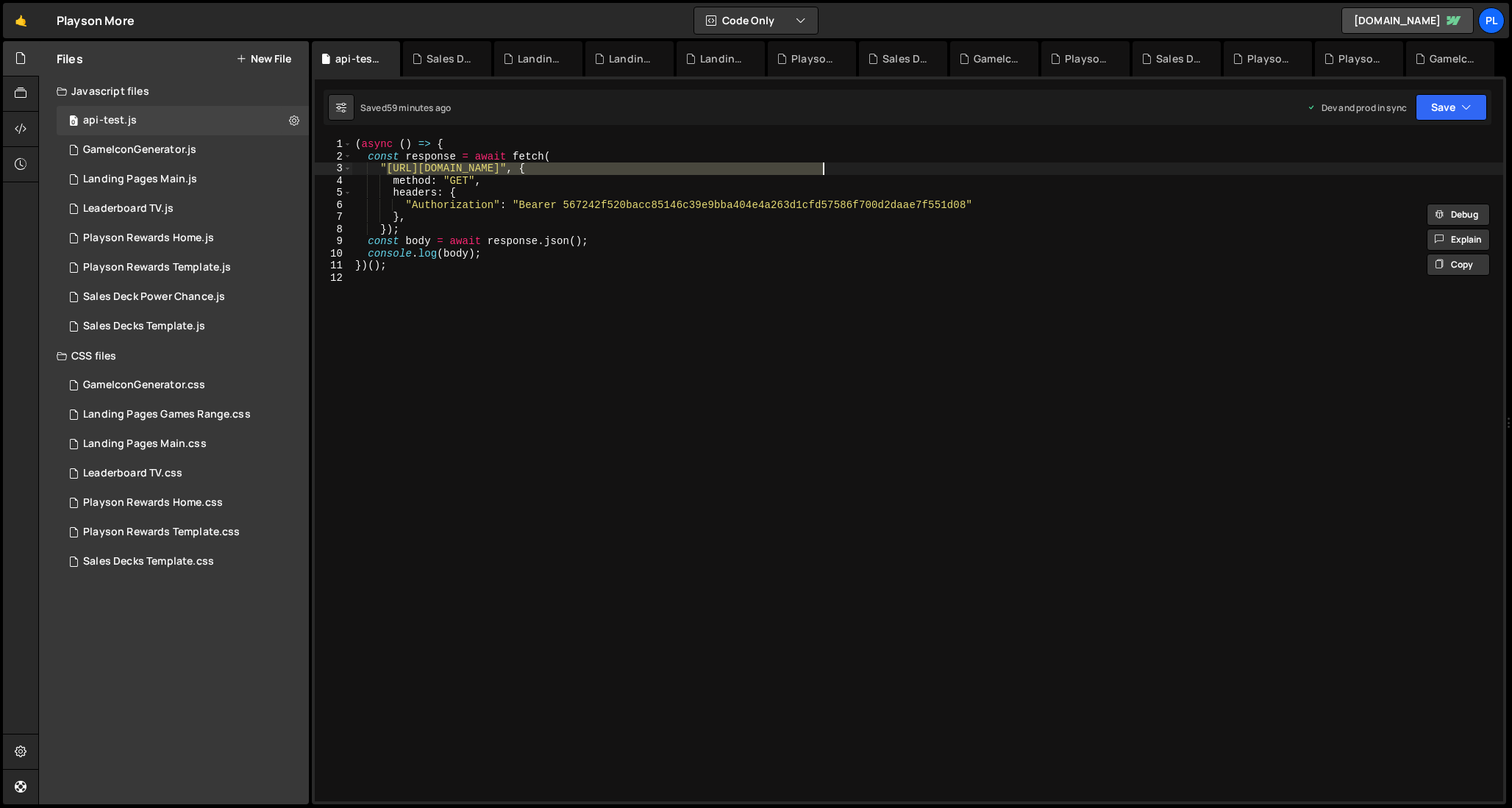
drag, startPoint x: 385, startPoint y: 169, endPoint x: 823, endPoint y: 163, distance: 438.0
click at [823, 163] on div "( async ( ) => { const response = await fetch ( "[URL][DOMAIN_NAME]" , { method…" at bounding box center [927, 482] width 1151 height 688
type textarea ""[URL][DOMAIN_NAME]", {"
